Goal: Information Seeking & Learning: Learn about a topic

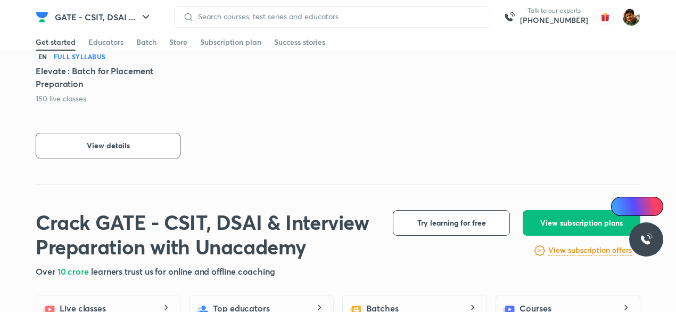
scroll to position [266, 0]
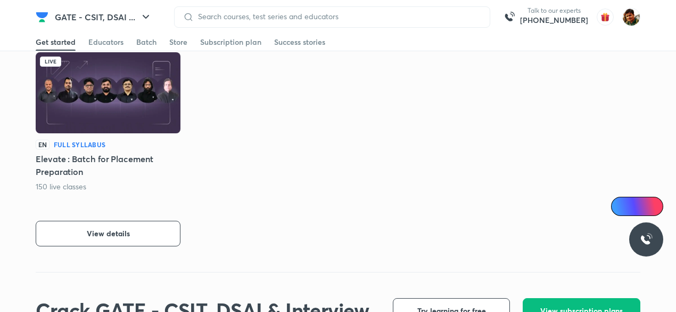
click at [115, 92] on img at bounding box center [108, 92] width 145 height 81
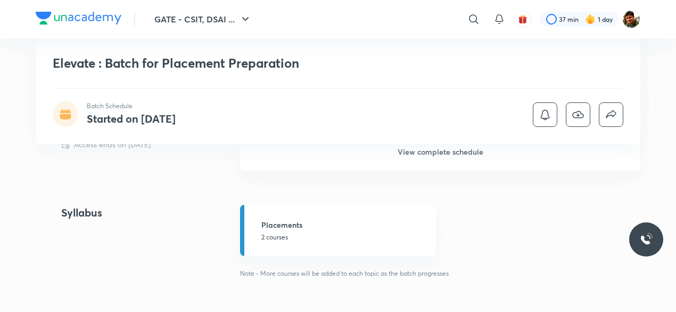
scroll to position [479, 0]
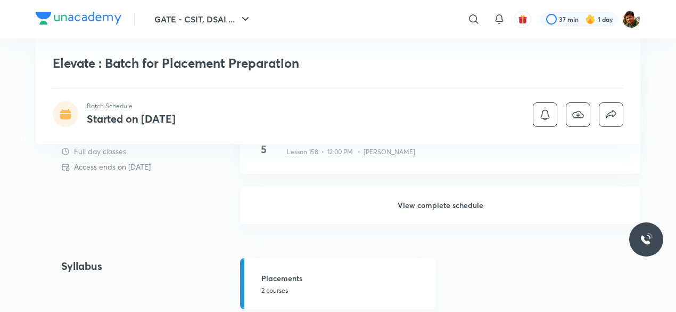
click at [456, 211] on h6 "View complete schedule" at bounding box center [440, 204] width 400 height 37
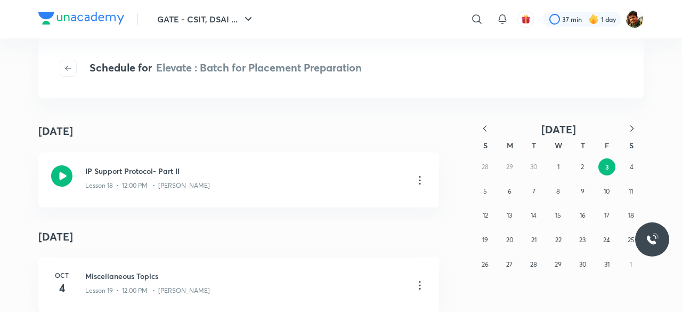
click at [487, 128] on icon "button" at bounding box center [484, 128] width 11 height 11
click at [580, 166] on abbr "3" at bounding box center [581, 166] width 3 height 8
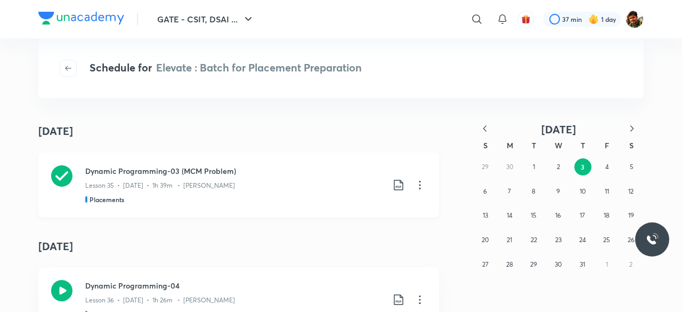
click at [59, 178] on icon at bounding box center [61, 175] width 21 height 21
